Goal: Task Accomplishment & Management: Use online tool/utility

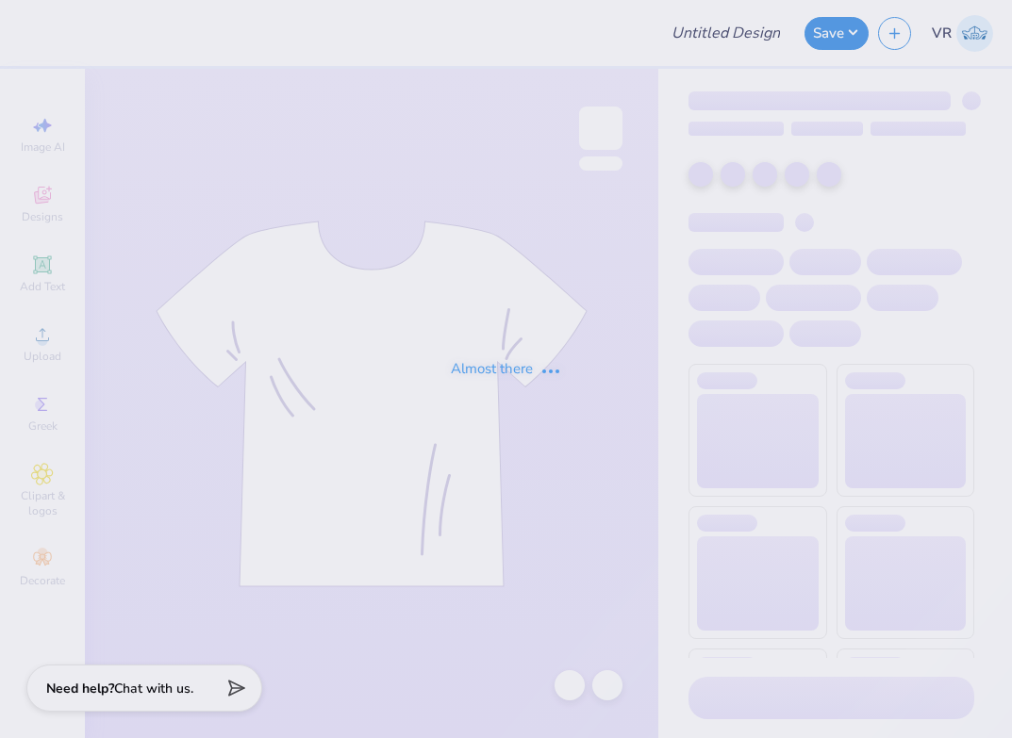
type input "VBC Team Sweatshirt Idea"
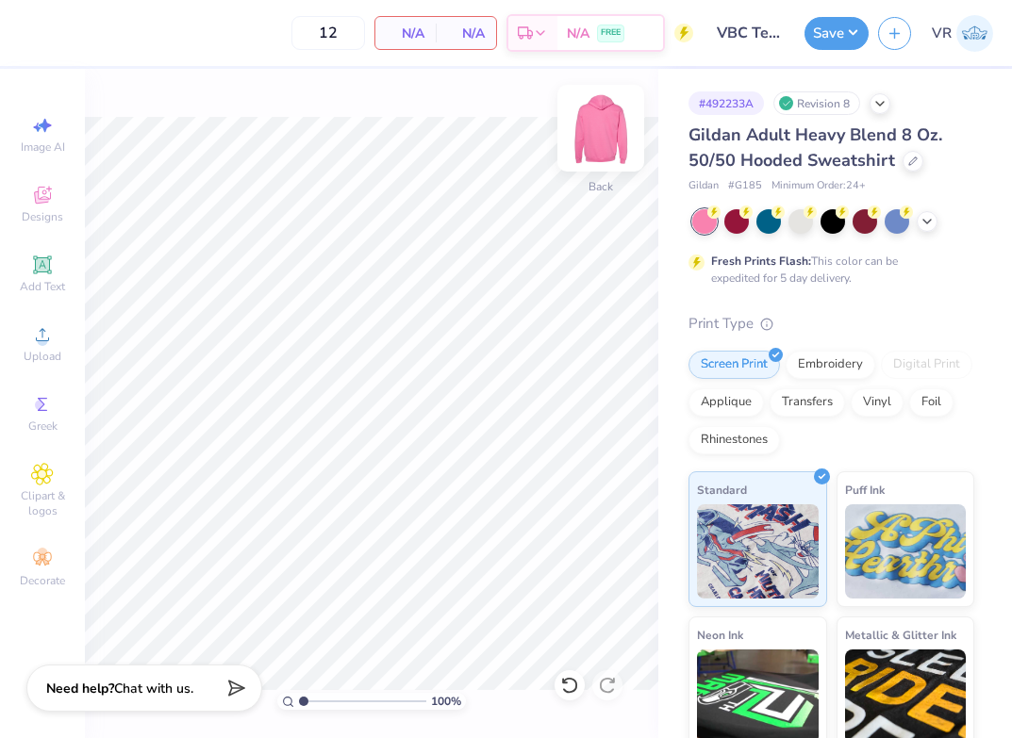
click at [584, 137] on img at bounding box center [600, 128] width 75 height 75
click at [585, 135] on img at bounding box center [600, 128] width 75 height 75
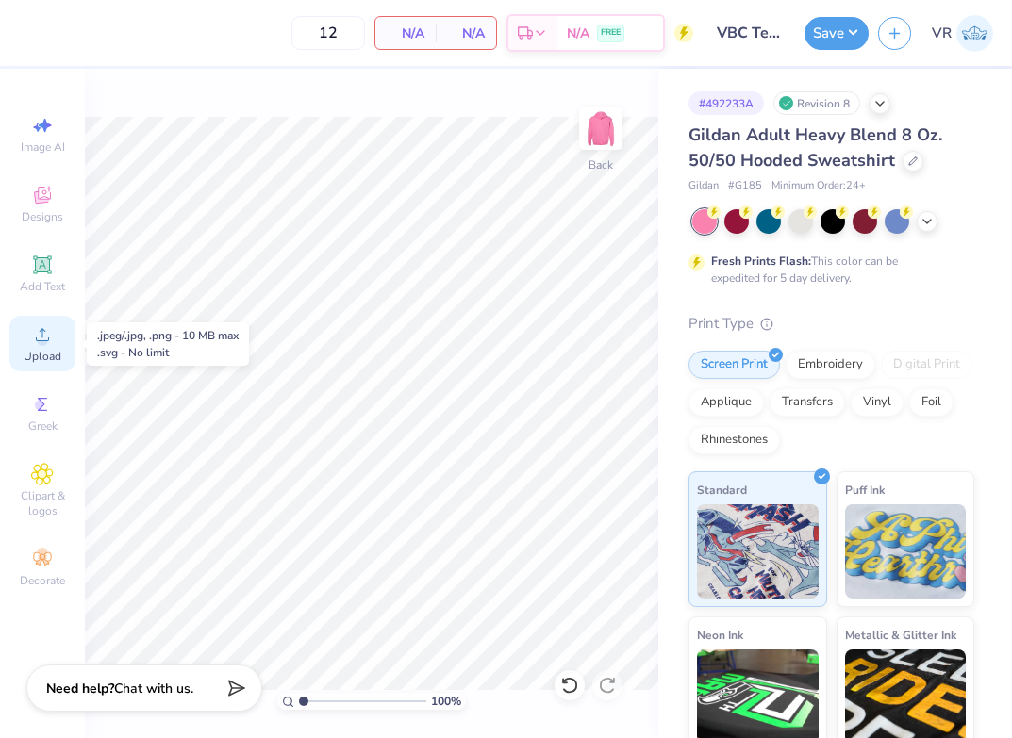
click at [33, 336] on icon at bounding box center [42, 334] width 23 height 23
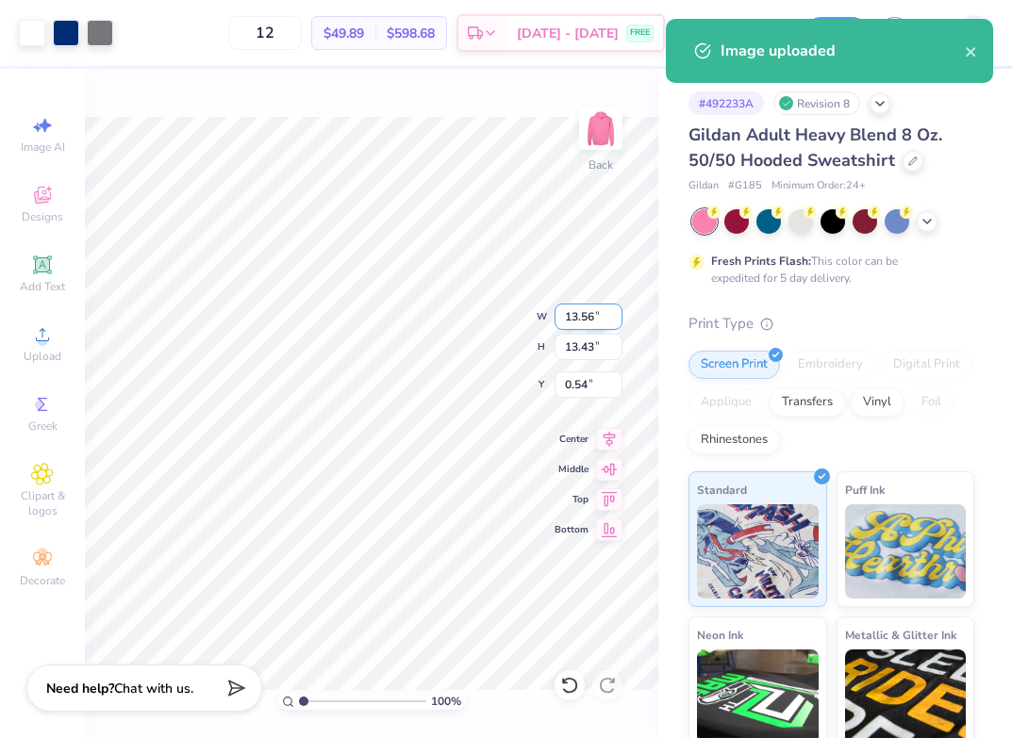
click at [595, 325] on input "13.56" at bounding box center [588, 317] width 68 height 26
type input "12.00"
type input "11.89"
type input "1.31"
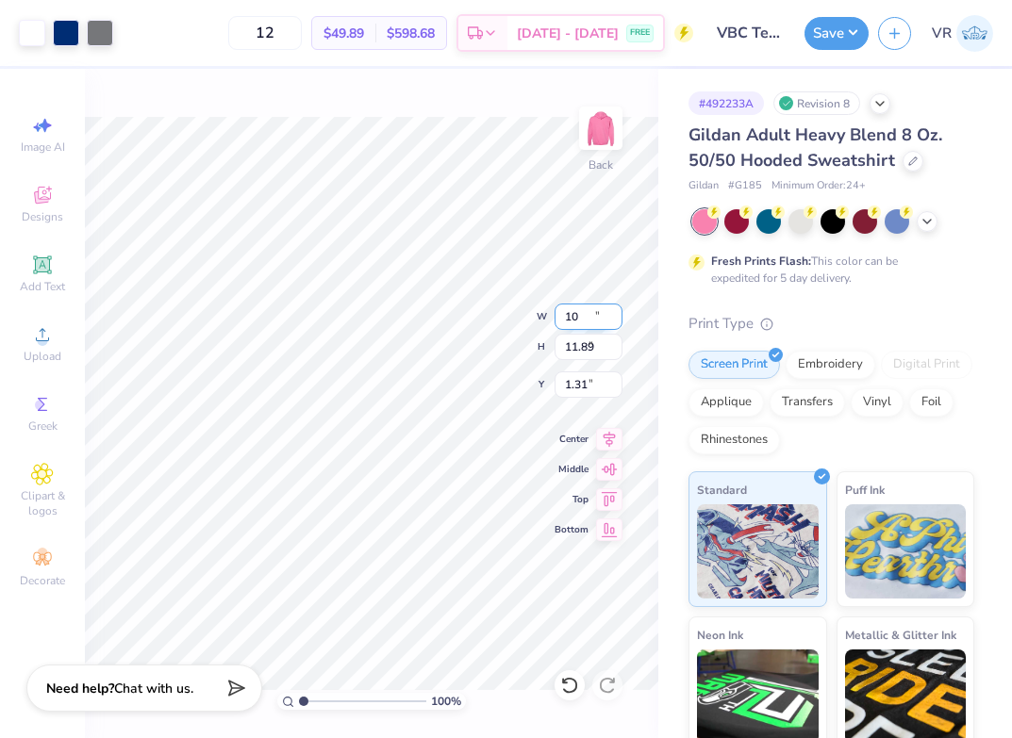
type input "10.00"
type input "9.91"
click at [598, 379] on input "2.30" at bounding box center [588, 384] width 68 height 26
type input "2.50"
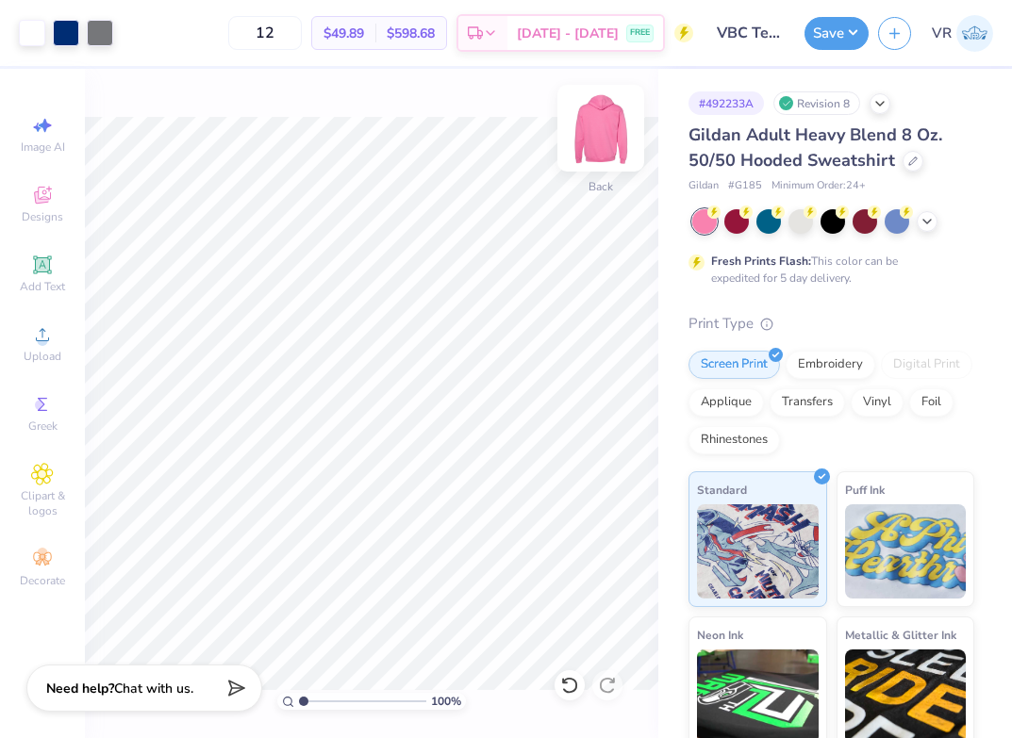
click at [609, 134] on img at bounding box center [600, 128] width 75 height 75
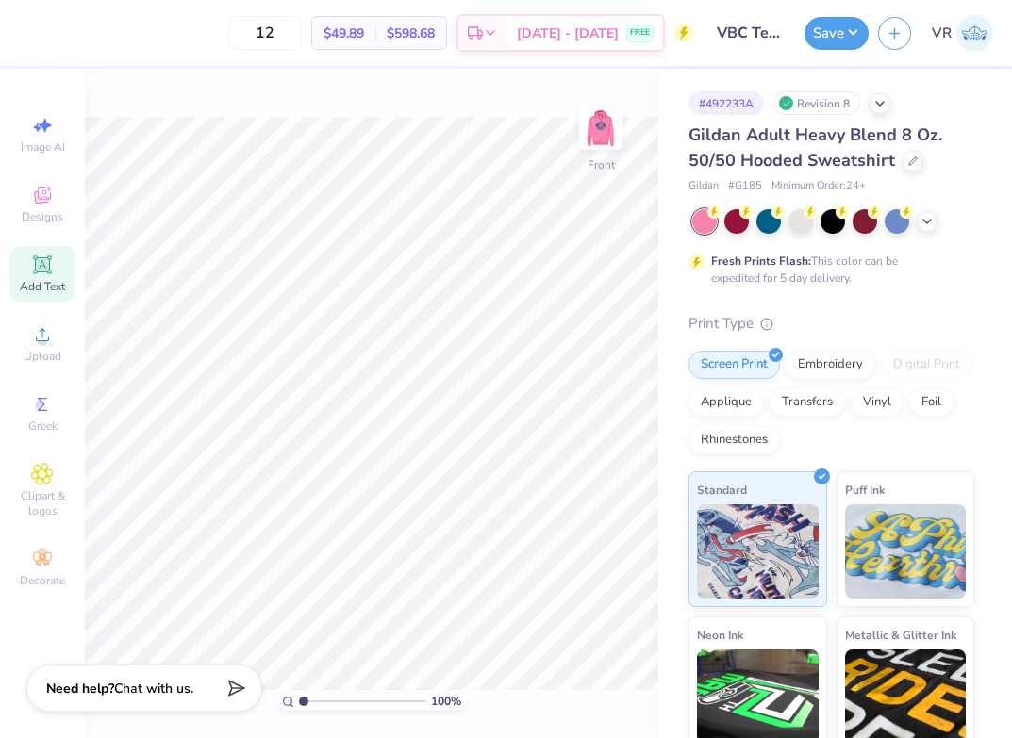
click at [56, 287] on span "Add Text" at bounding box center [42, 286] width 45 height 15
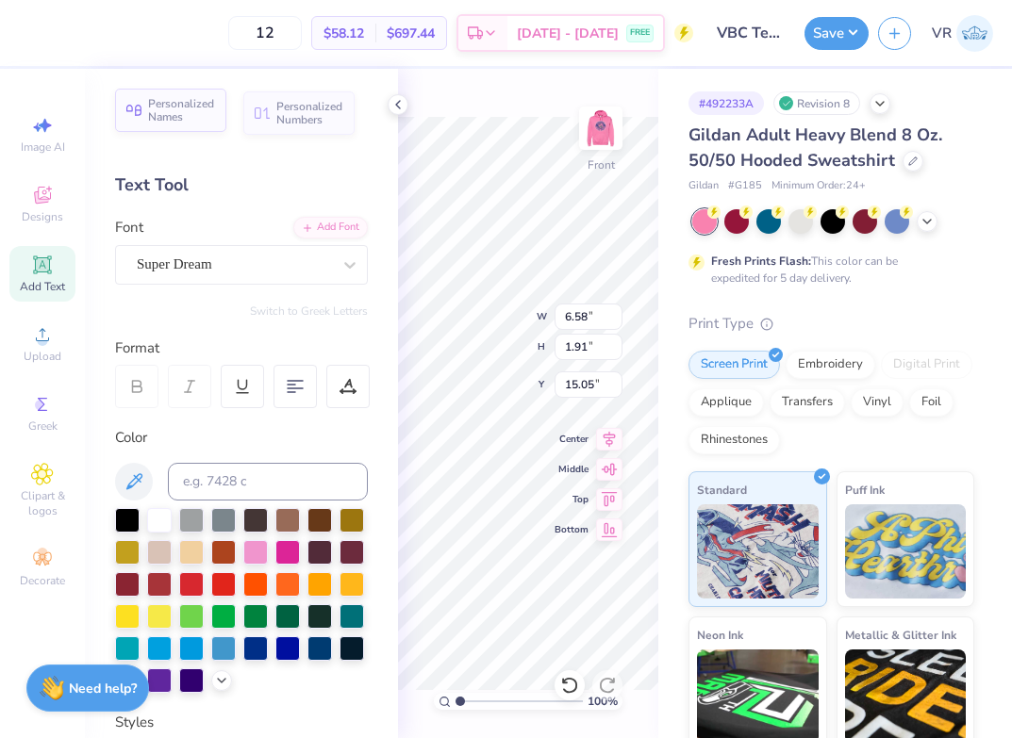
click at [195, 120] on span "Personalized Names" at bounding box center [181, 110] width 67 height 26
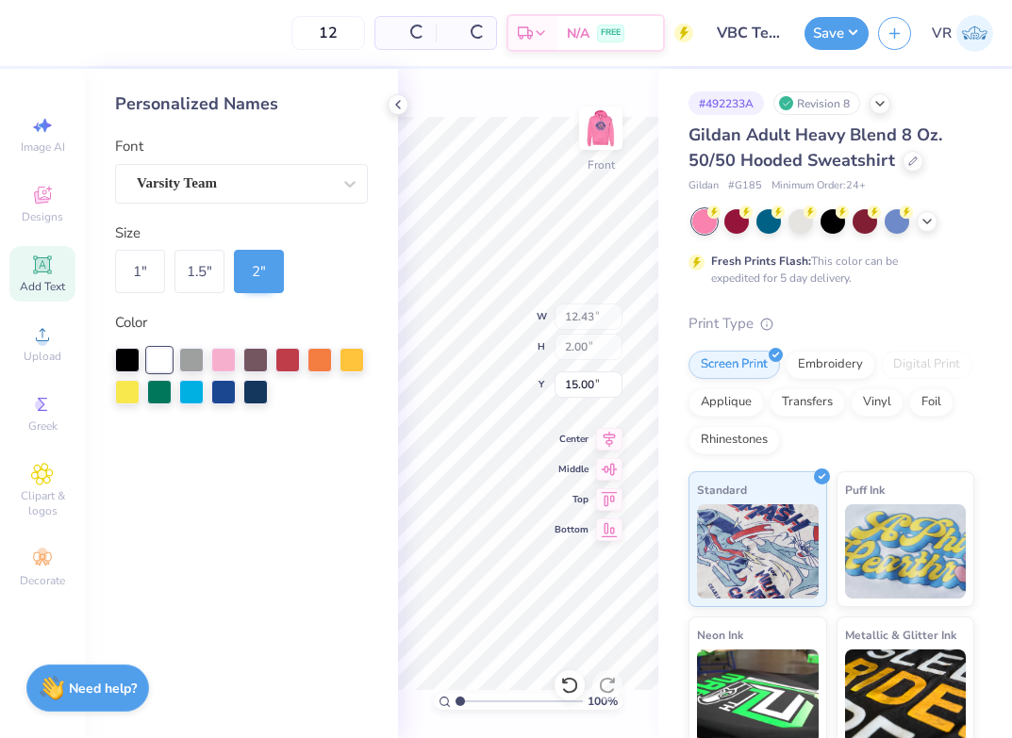
type input "12.43"
type input "2.00"
type input "15.00"
type input "8.94"
type input "6.58"
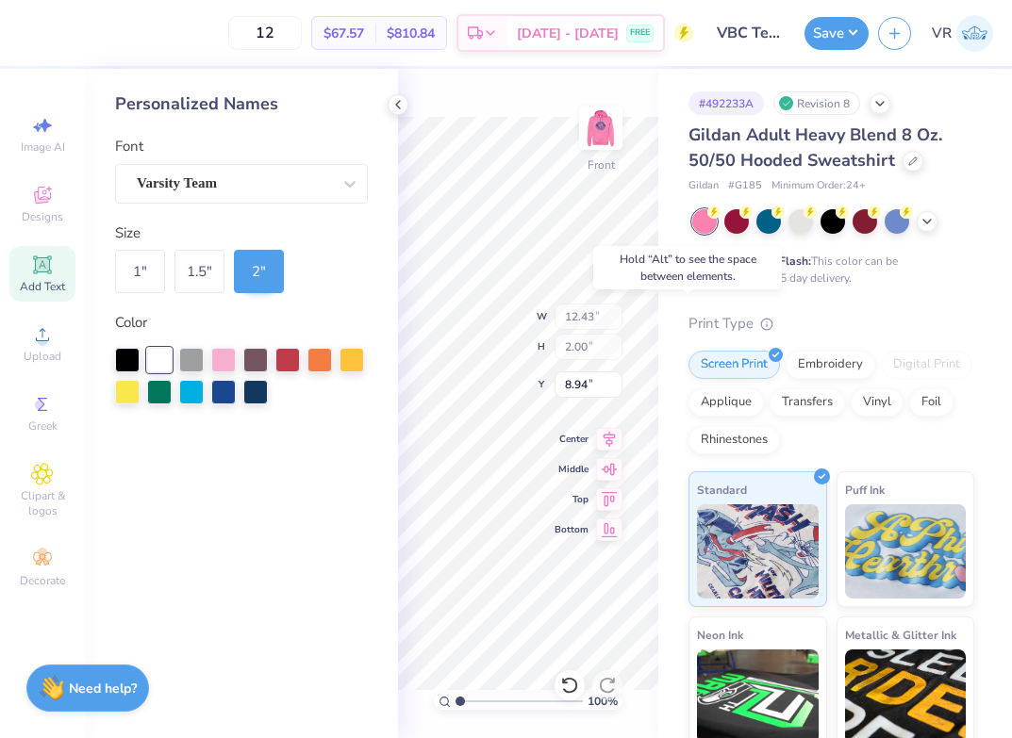
type input "1.91"
type input "15.05"
type input "6.00"
click at [219, 390] on div at bounding box center [223, 390] width 25 height 25
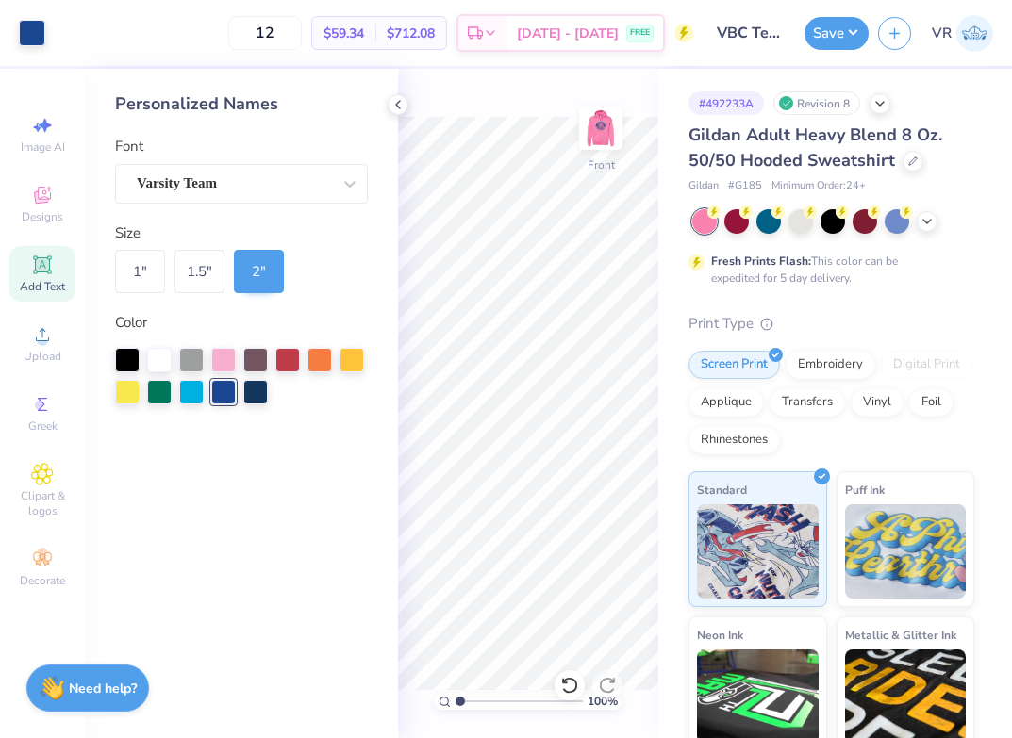
click at [42, 267] on icon at bounding box center [42, 264] width 14 height 14
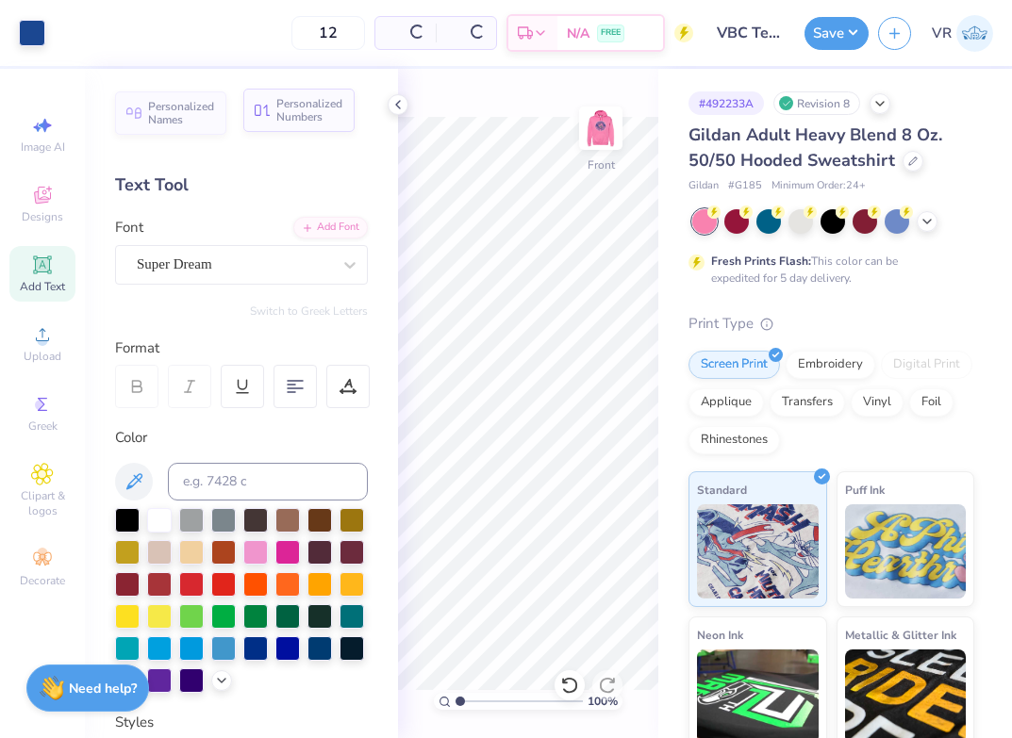
click at [271, 119] on div "Personalized Numbers" at bounding box center [298, 110] width 111 height 43
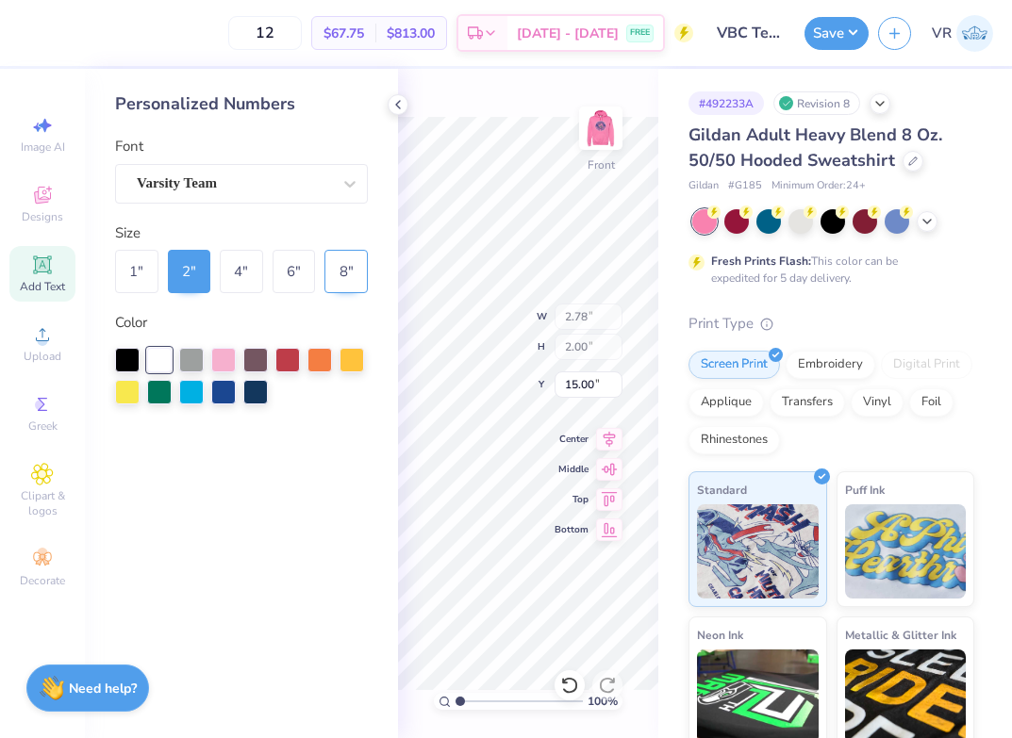
click at [355, 269] on div "8 "" at bounding box center [345, 271] width 43 height 43
type input "11.14"
type input "8.00"
click at [577, 392] on input "8.65" at bounding box center [588, 384] width 68 height 26
click at [598, 378] on input "8.65" at bounding box center [588, 384] width 68 height 26
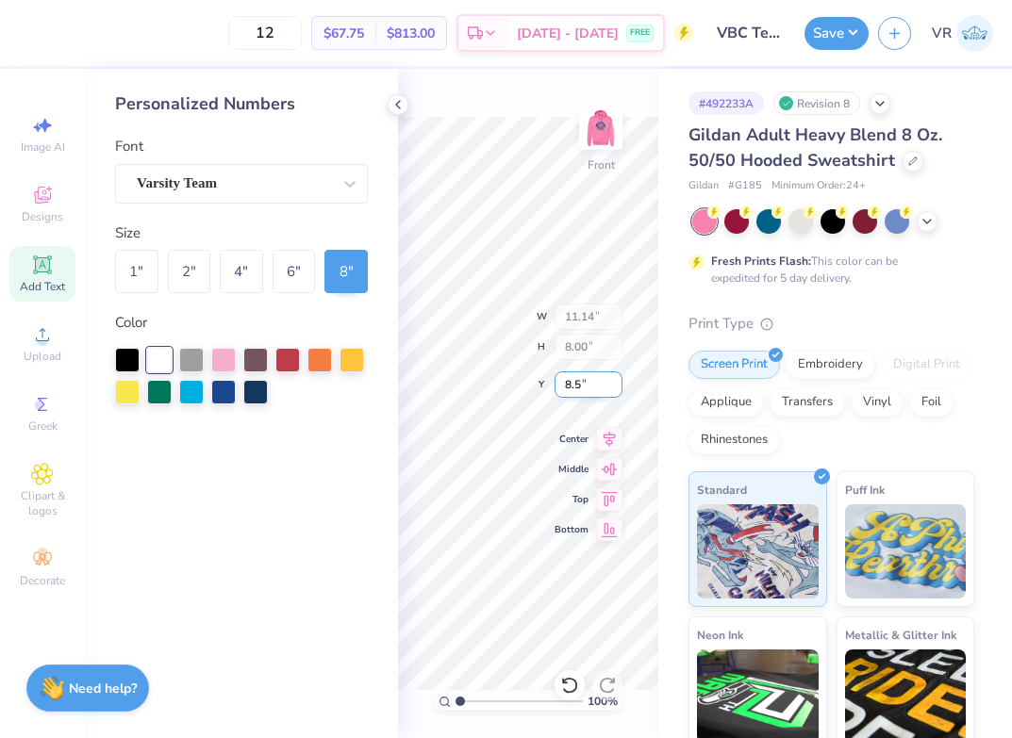
type input "8.50"
click at [215, 391] on div at bounding box center [223, 390] width 25 height 25
click at [398, 100] on icon at bounding box center [397, 104] width 15 height 15
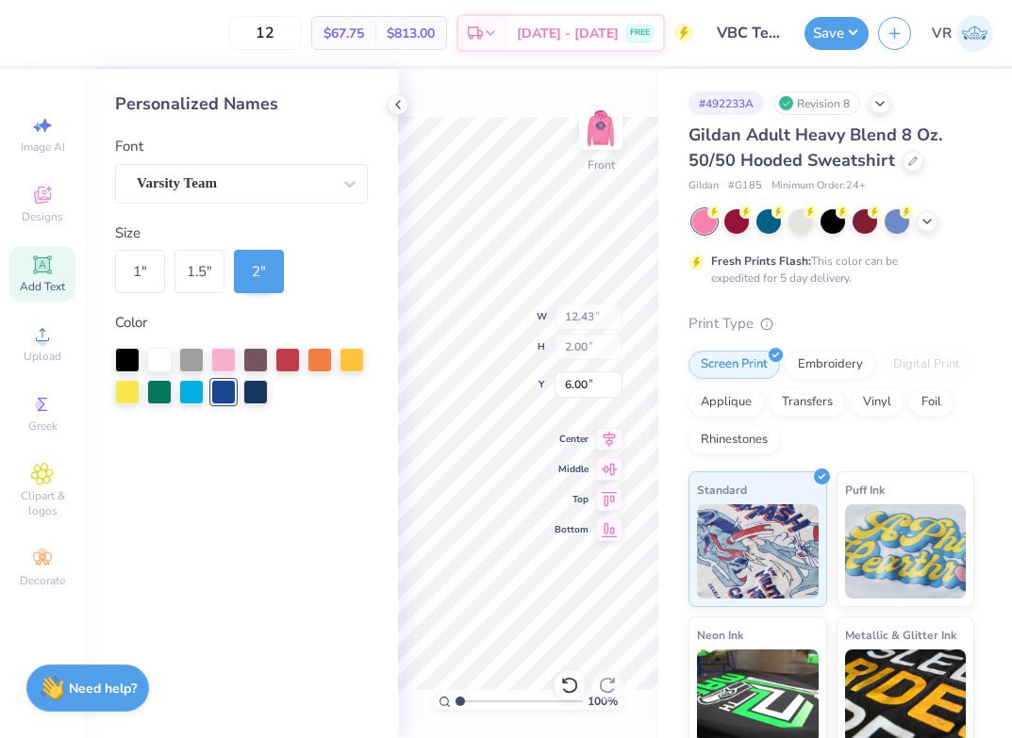
type input "11.14"
type input "8.00"
type input "8.50"
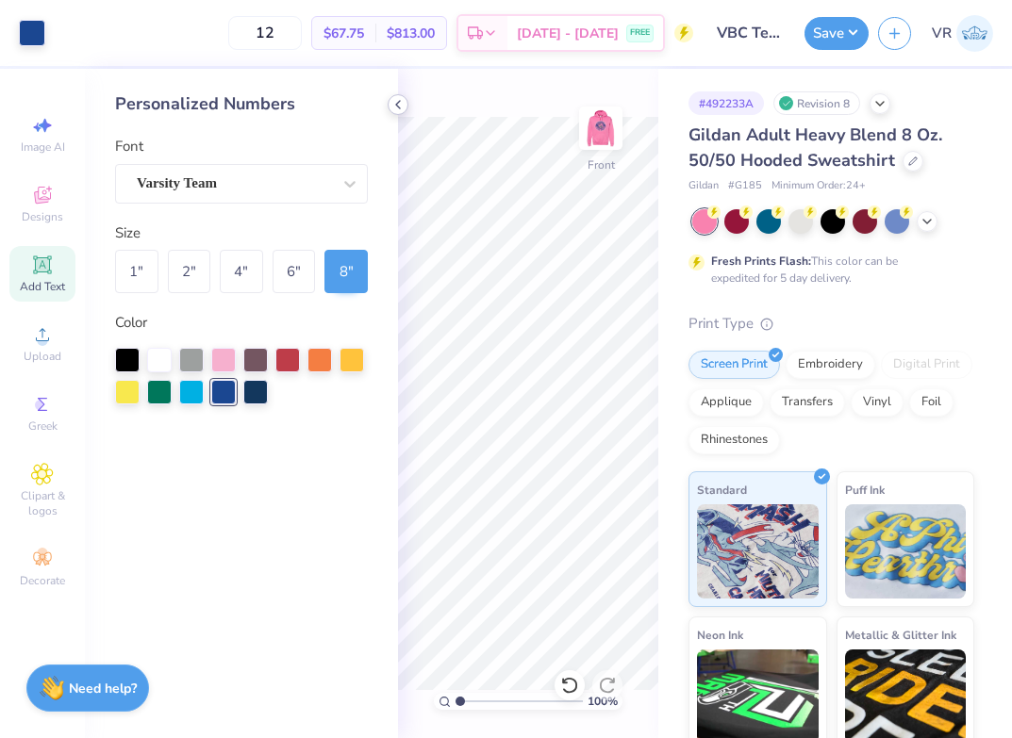
click at [392, 98] on icon at bounding box center [397, 104] width 15 height 15
click at [393, 101] on icon at bounding box center [397, 104] width 15 height 15
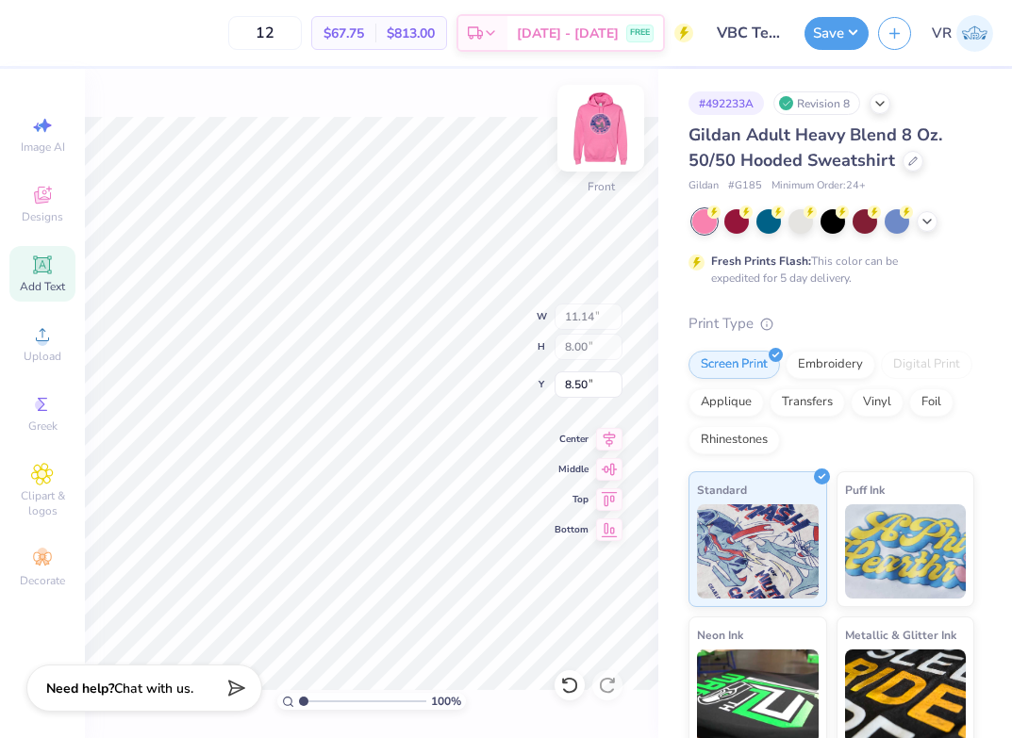
click at [594, 119] on img at bounding box center [600, 128] width 75 height 75
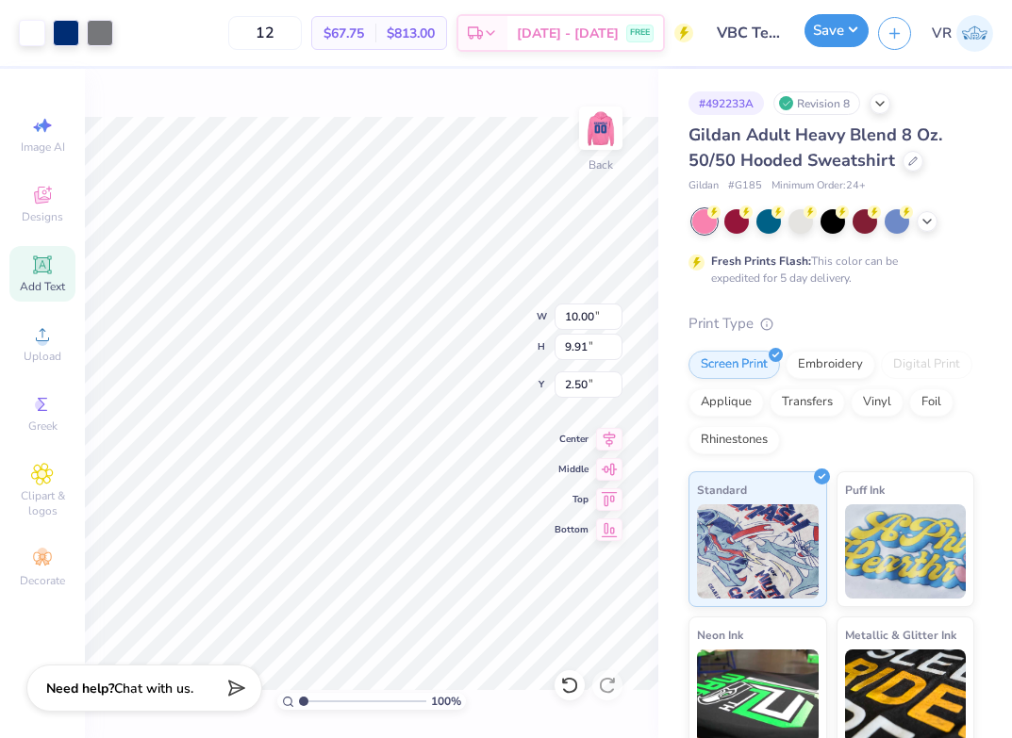
click at [839, 43] on button "Save" at bounding box center [836, 30] width 64 height 33
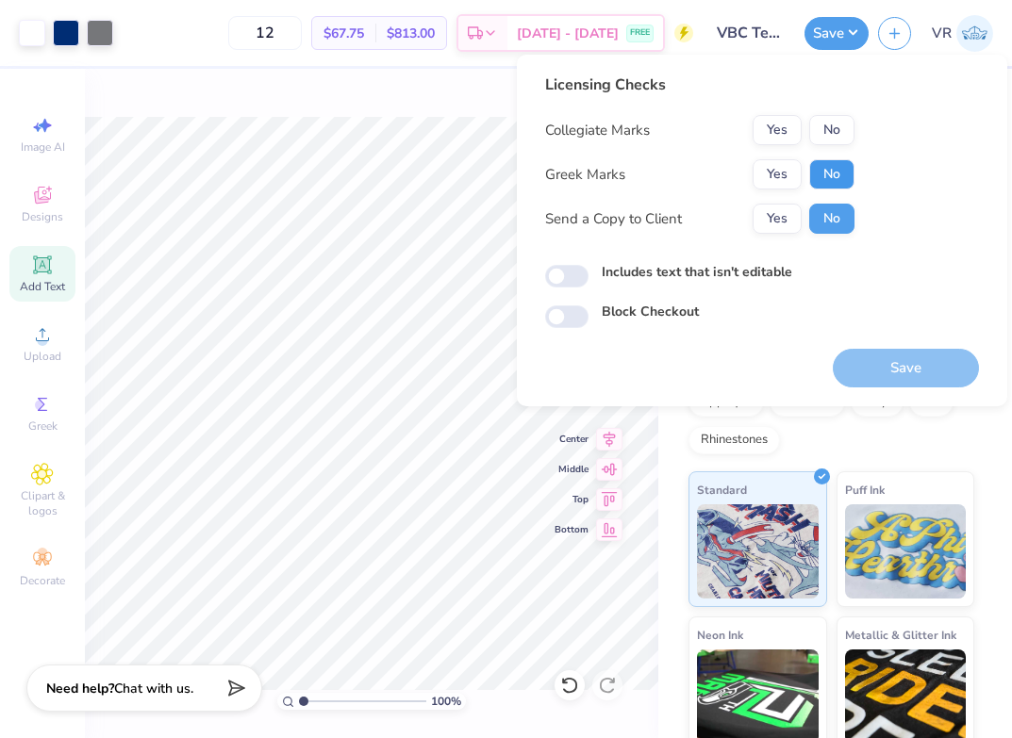
click at [834, 177] on button "No" at bounding box center [831, 174] width 45 height 30
click at [826, 131] on button "No" at bounding box center [831, 130] width 45 height 30
click at [906, 365] on button "Save" at bounding box center [905, 368] width 146 height 39
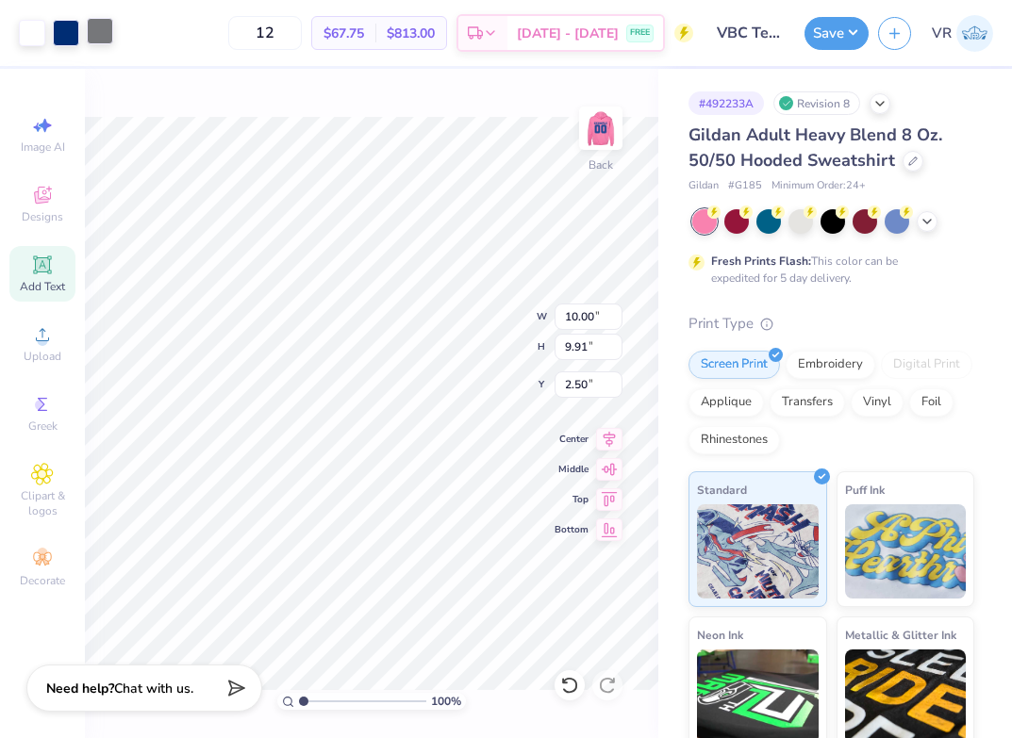
click at [105, 33] on div at bounding box center [100, 31] width 26 height 26
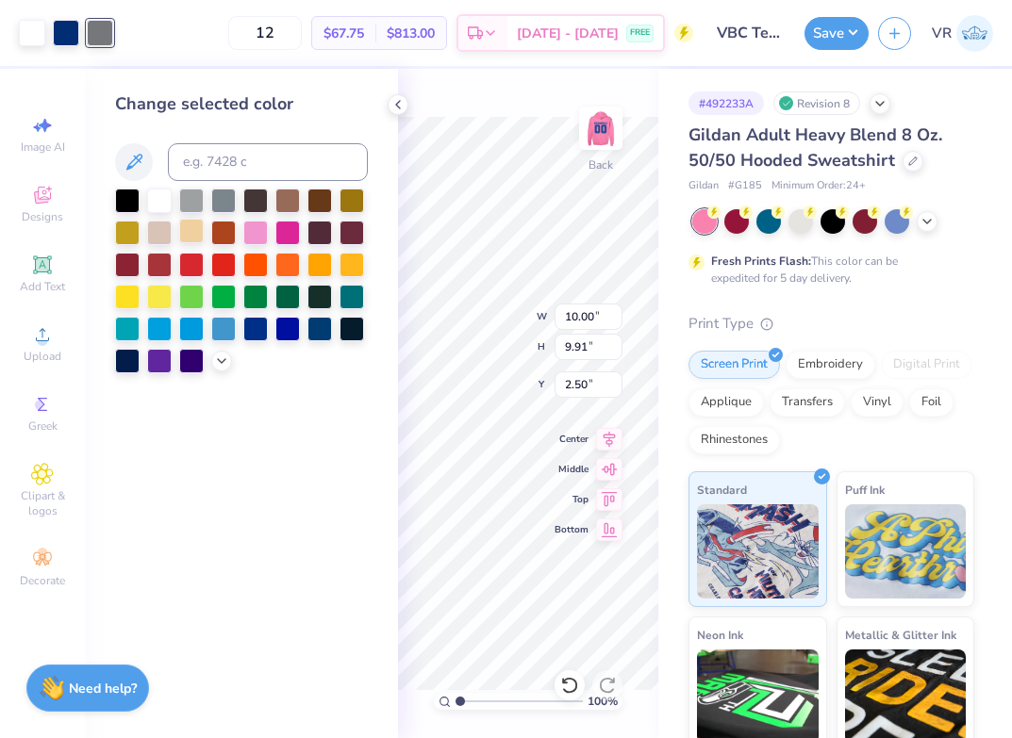
click at [156, 204] on div at bounding box center [159, 201] width 25 height 25
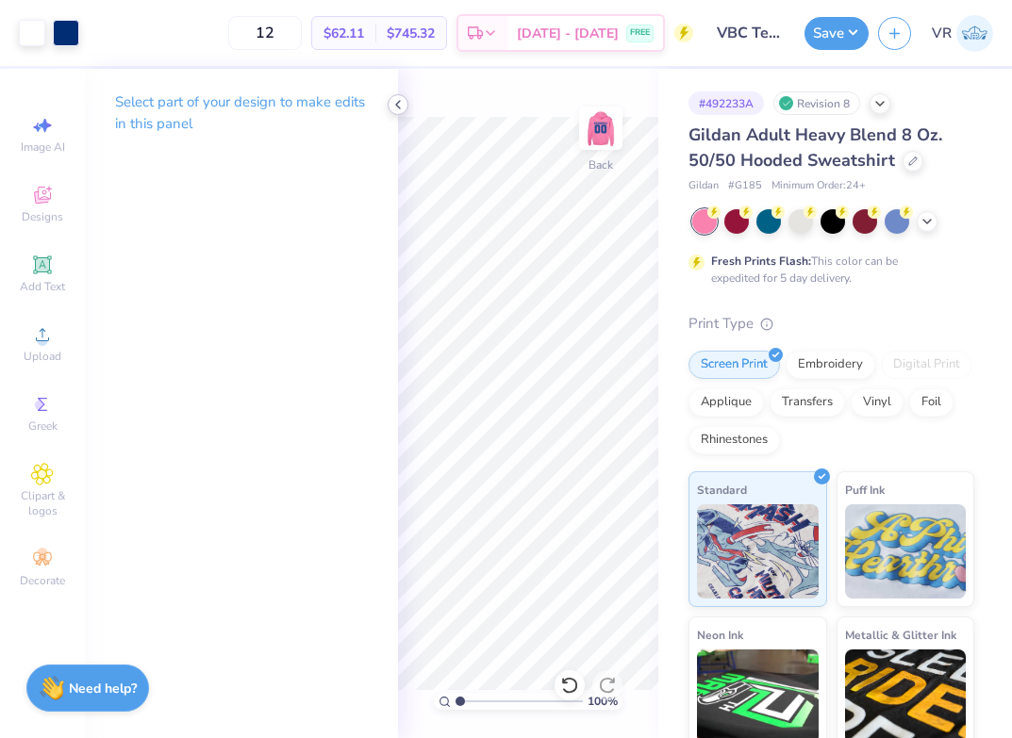
click at [398, 103] on polyline at bounding box center [398, 105] width 4 height 8
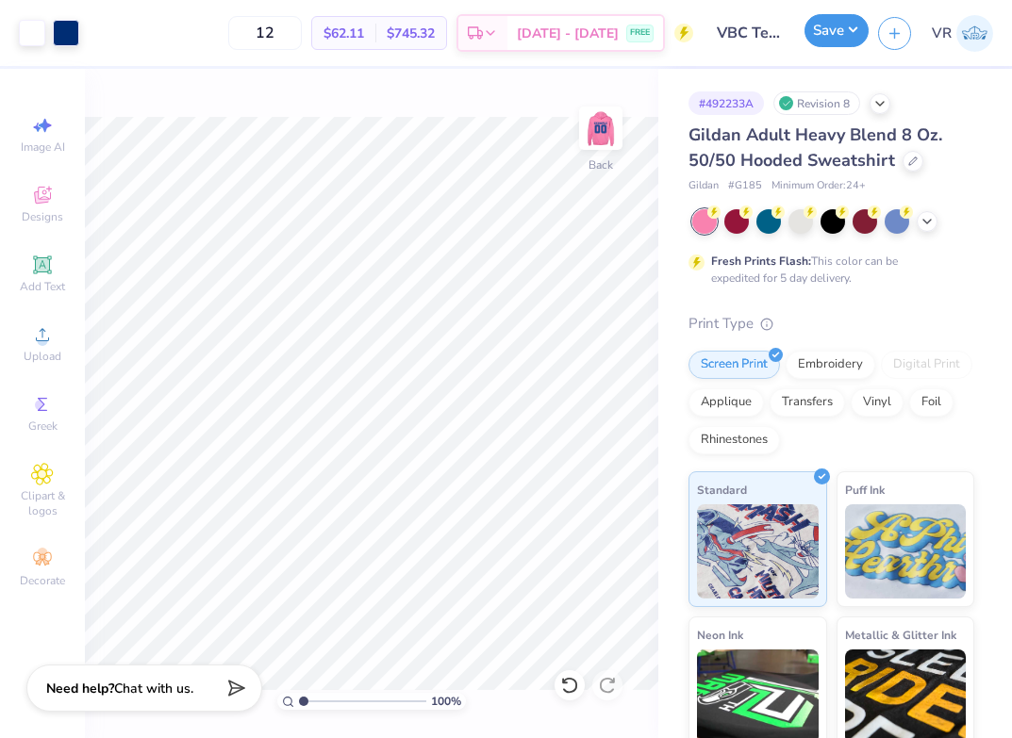
click at [844, 35] on button "Save" at bounding box center [836, 30] width 64 height 33
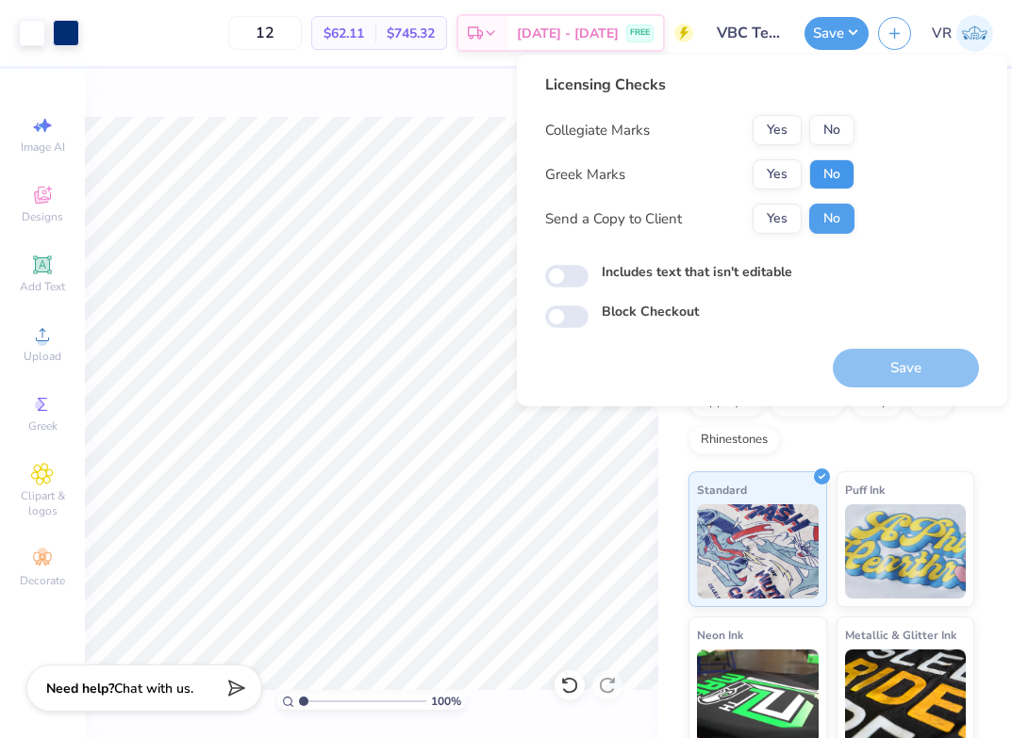
click at [819, 173] on button "No" at bounding box center [831, 174] width 45 height 30
click at [821, 140] on button "No" at bounding box center [831, 130] width 45 height 30
click at [873, 366] on button "Save" at bounding box center [905, 368] width 146 height 39
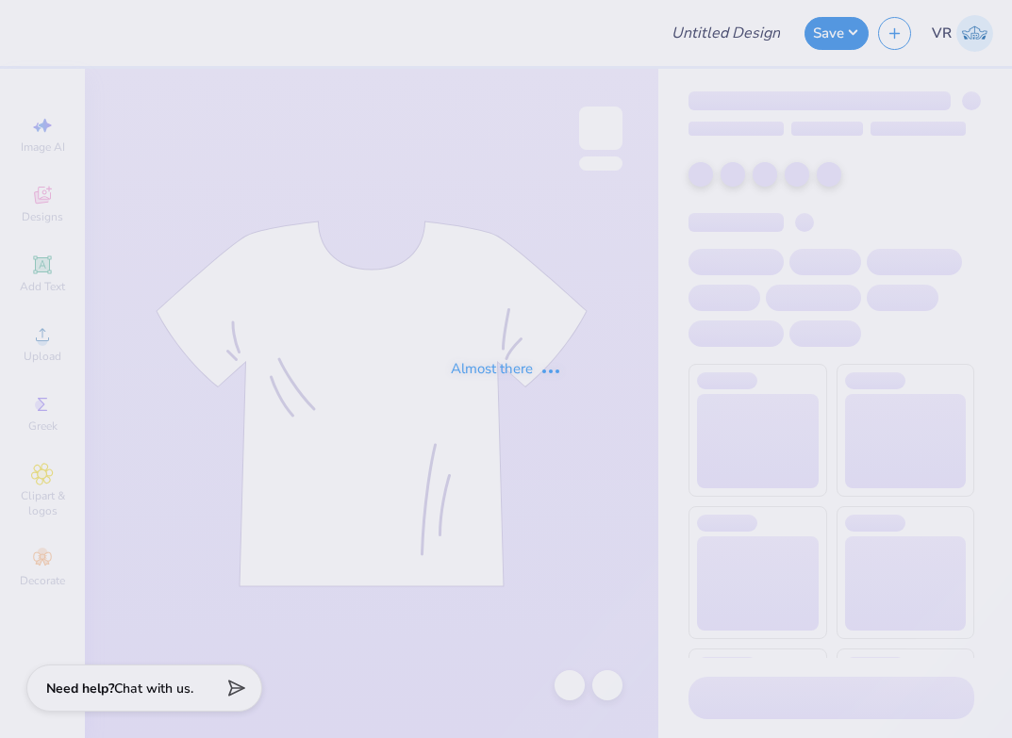
type input "GB White"
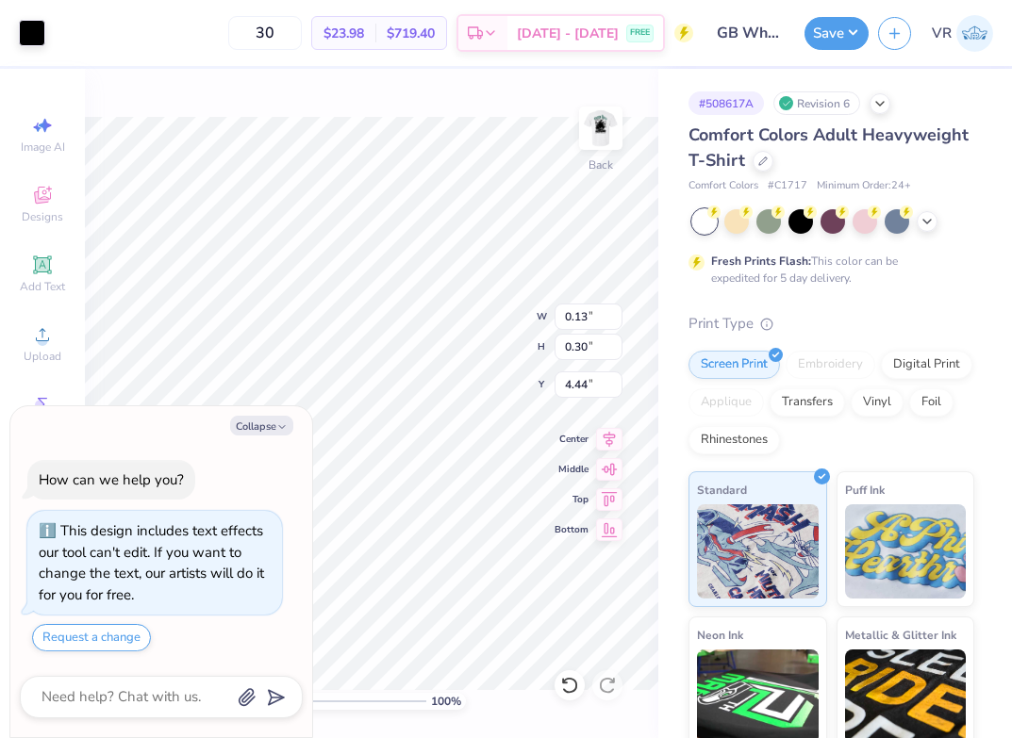
click at [461, 336] on div "100 % Back W 0.13 0.13 " H 0.30 0.30 " Y 4.44 4.44 " Center Middle Top Bottom" at bounding box center [371, 403] width 573 height 669
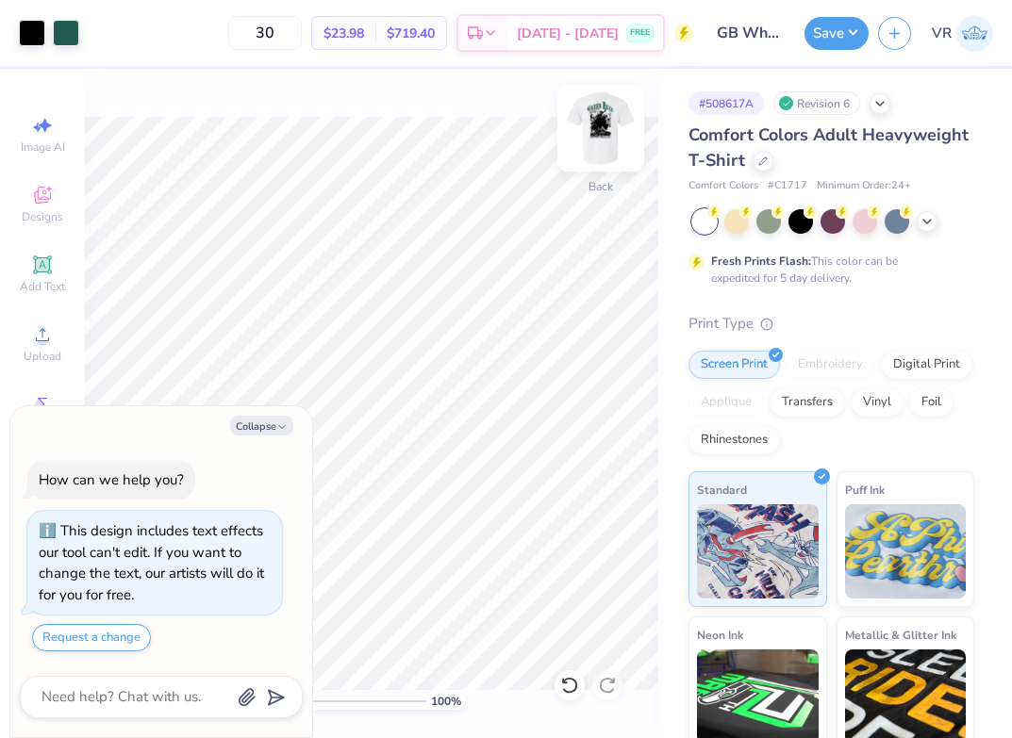
click at [604, 126] on img at bounding box center [600, 128] width 75 height 75
click at [254, 428] on button "Collapse" at bounding box center [261, 426] width 63 height 20
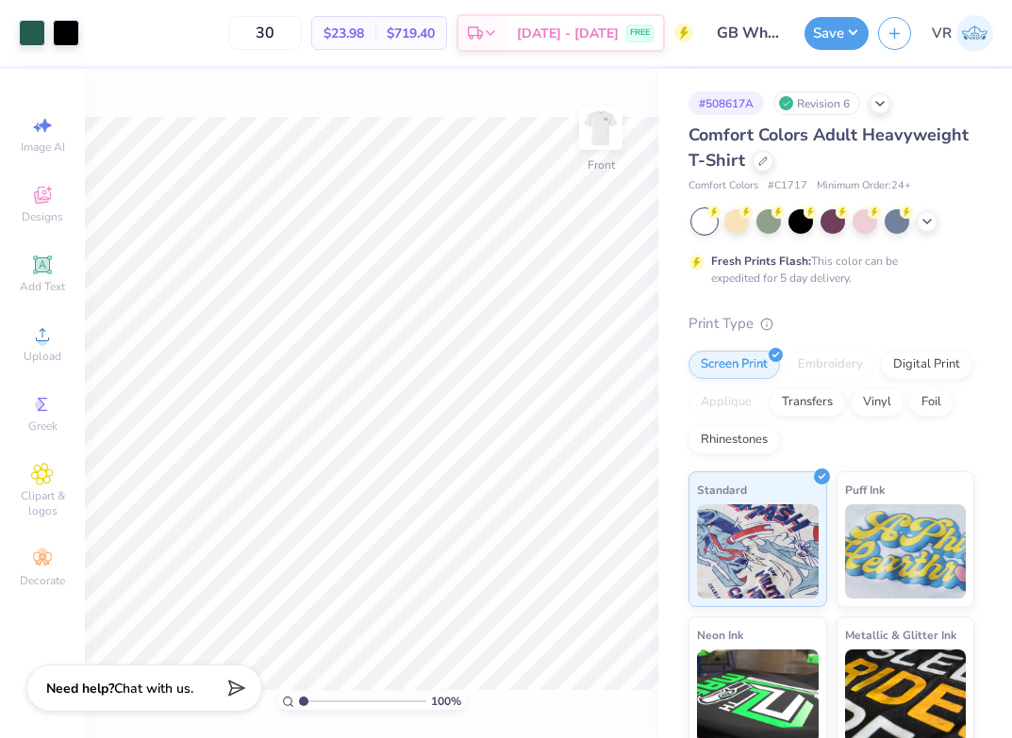
type textarea "x"
click at [462, 497] on div "100 % Front" at bounding box center [371, 403] width 573 height 669
